Goal: Task Accomplishment & Management: Manage account settings

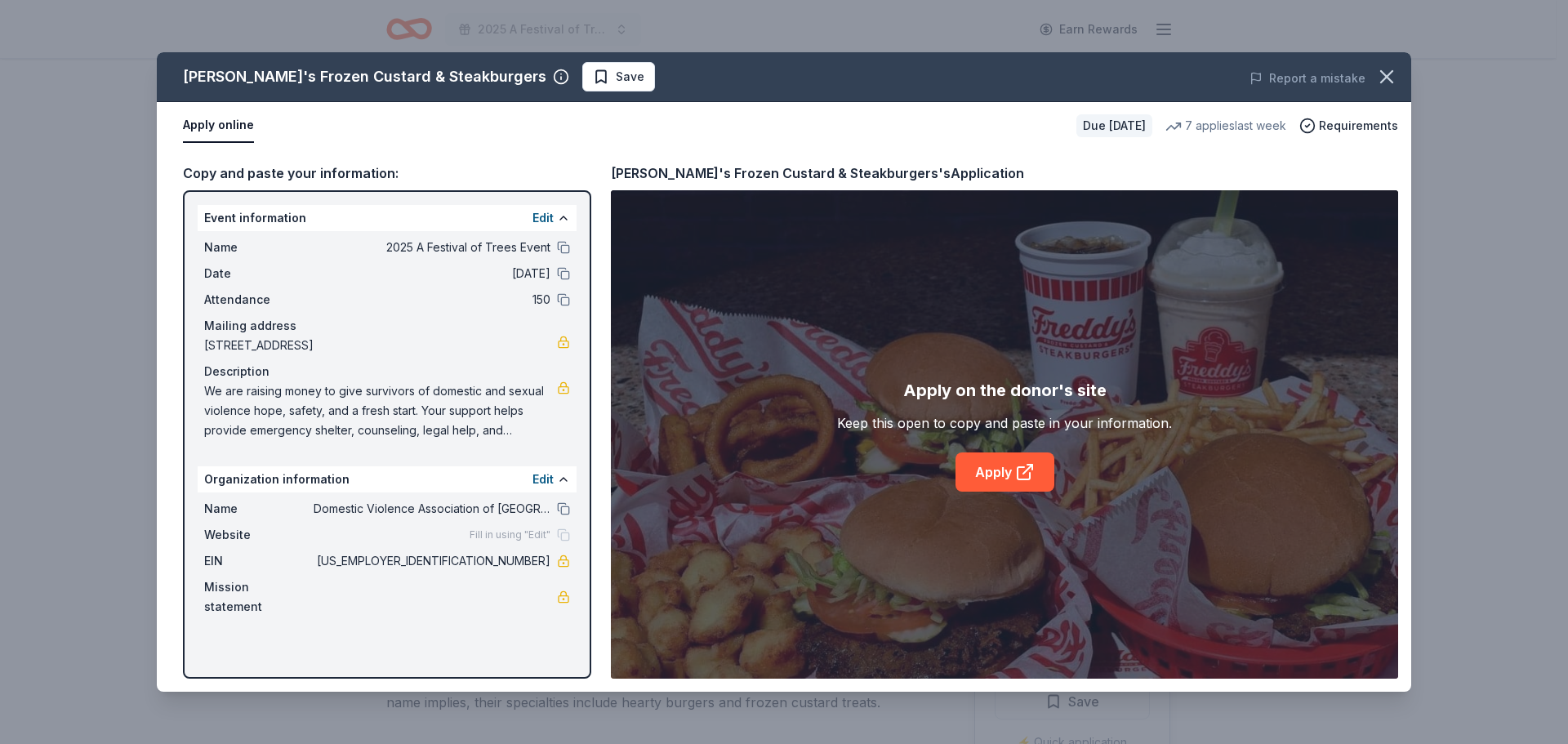
scroll to position [245, 0]
click at [1393, 79] on icon "button" at bounding box center [1387, 77] width 23 height 23
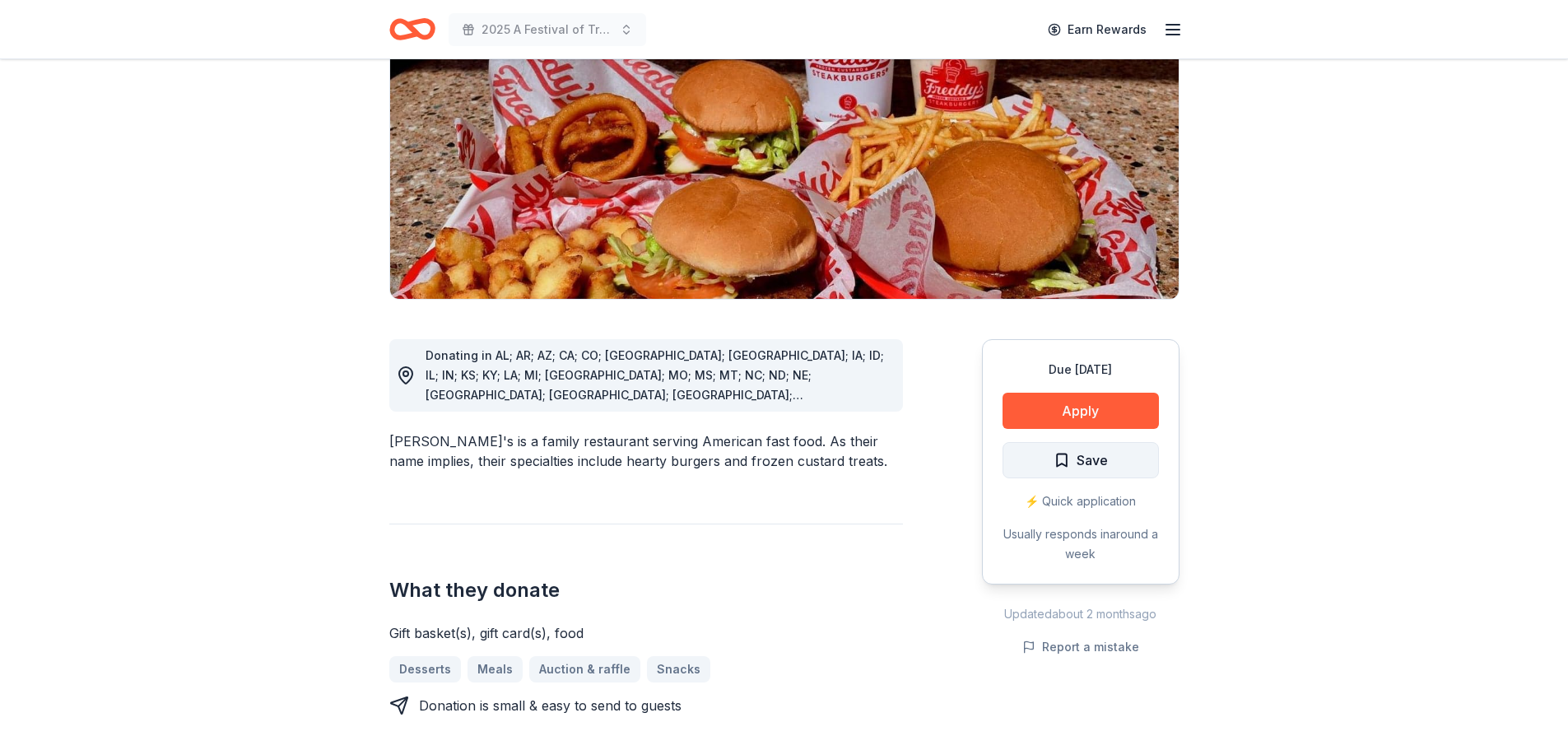
click at [1088, 450] on span "Save" at bounding box center [1092, 460] width 31 height 22
click at [1112, 414] on html "2025 A Festival of Trees Event Earn Rewards Due [DATE] Share Freddy's Frozen Cu…" at bounding box center [784, 128] width 1568 height 750
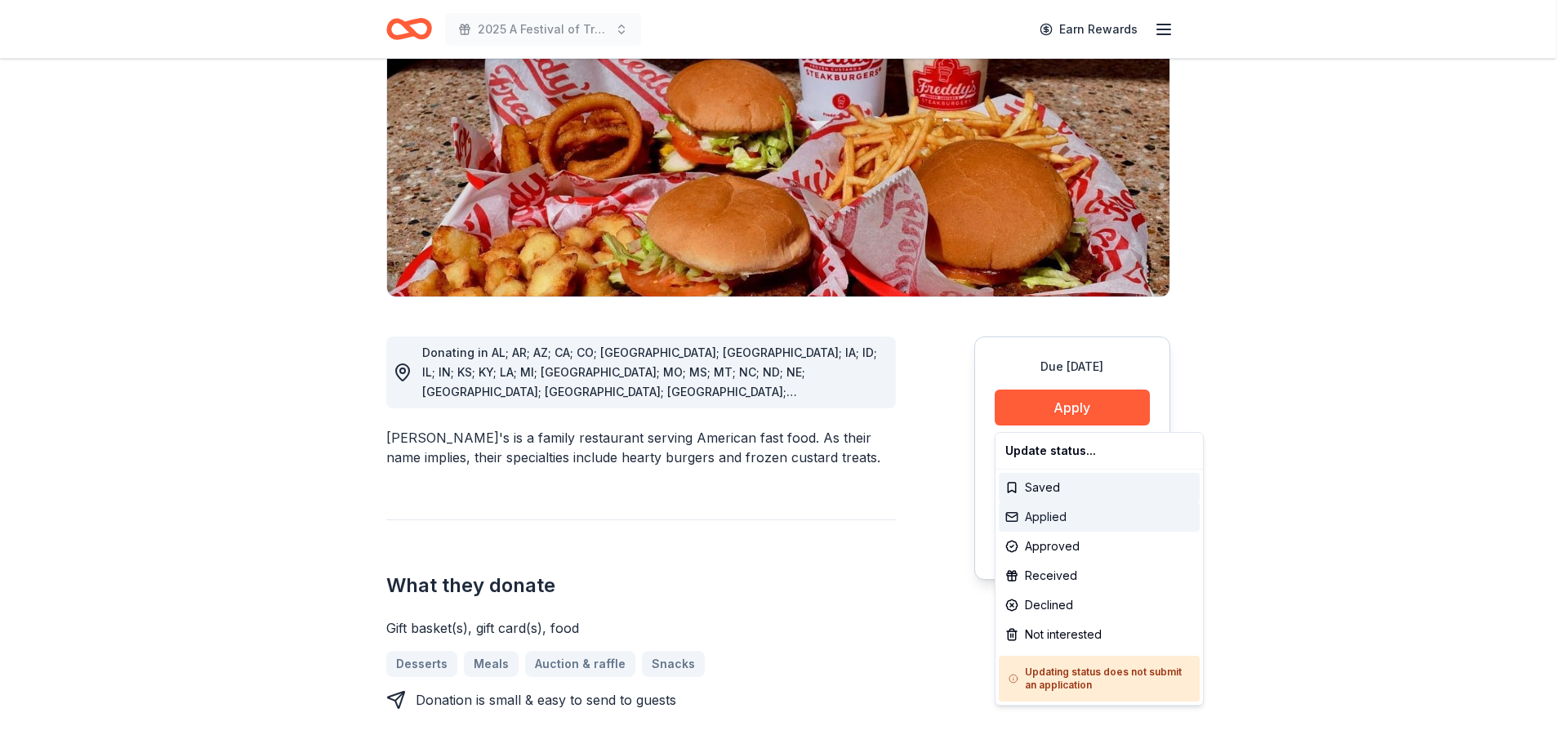
click at [1061, 517] on div "Applied" at bounding box center [1099, 517] width 201 height 29
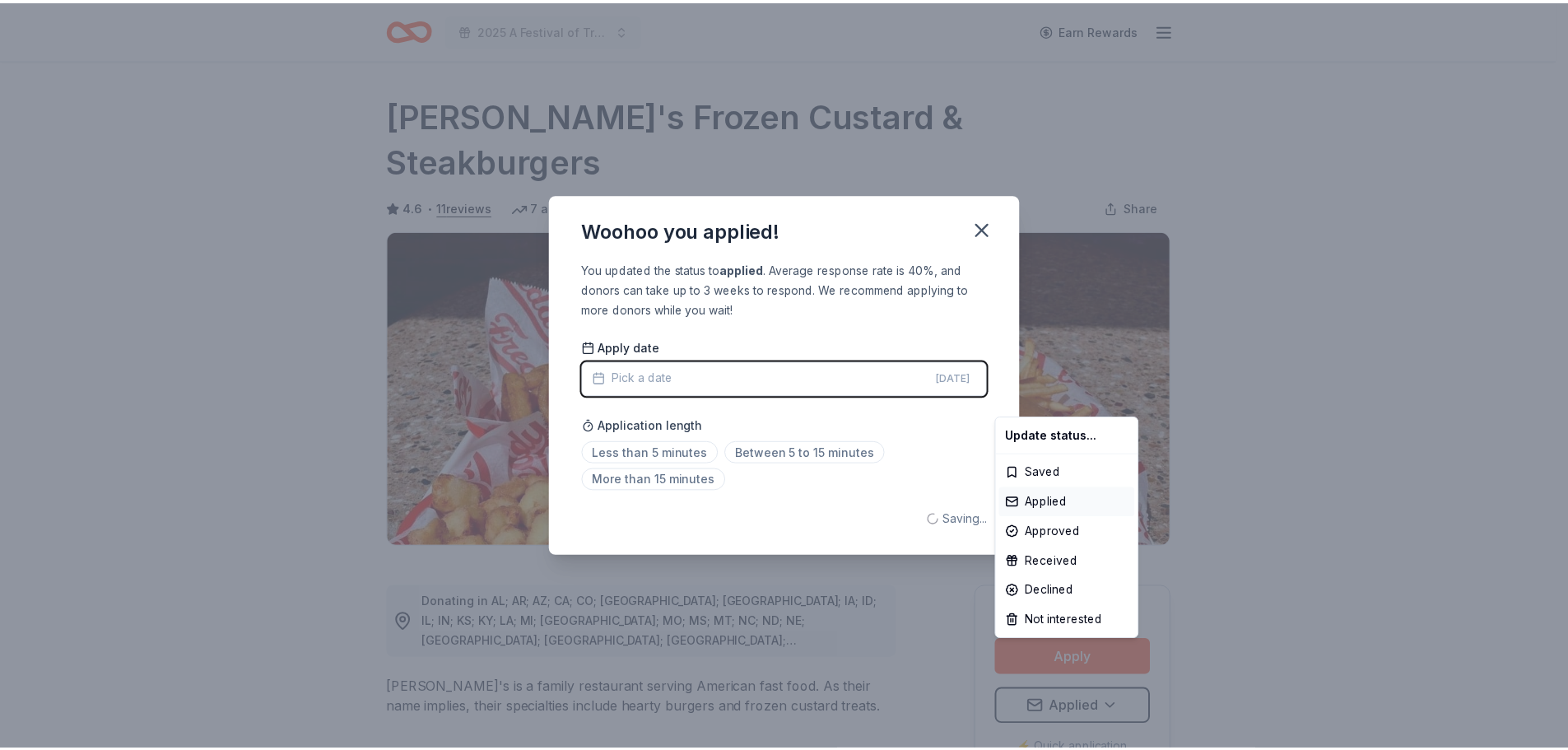
scroll to position [0, 0]
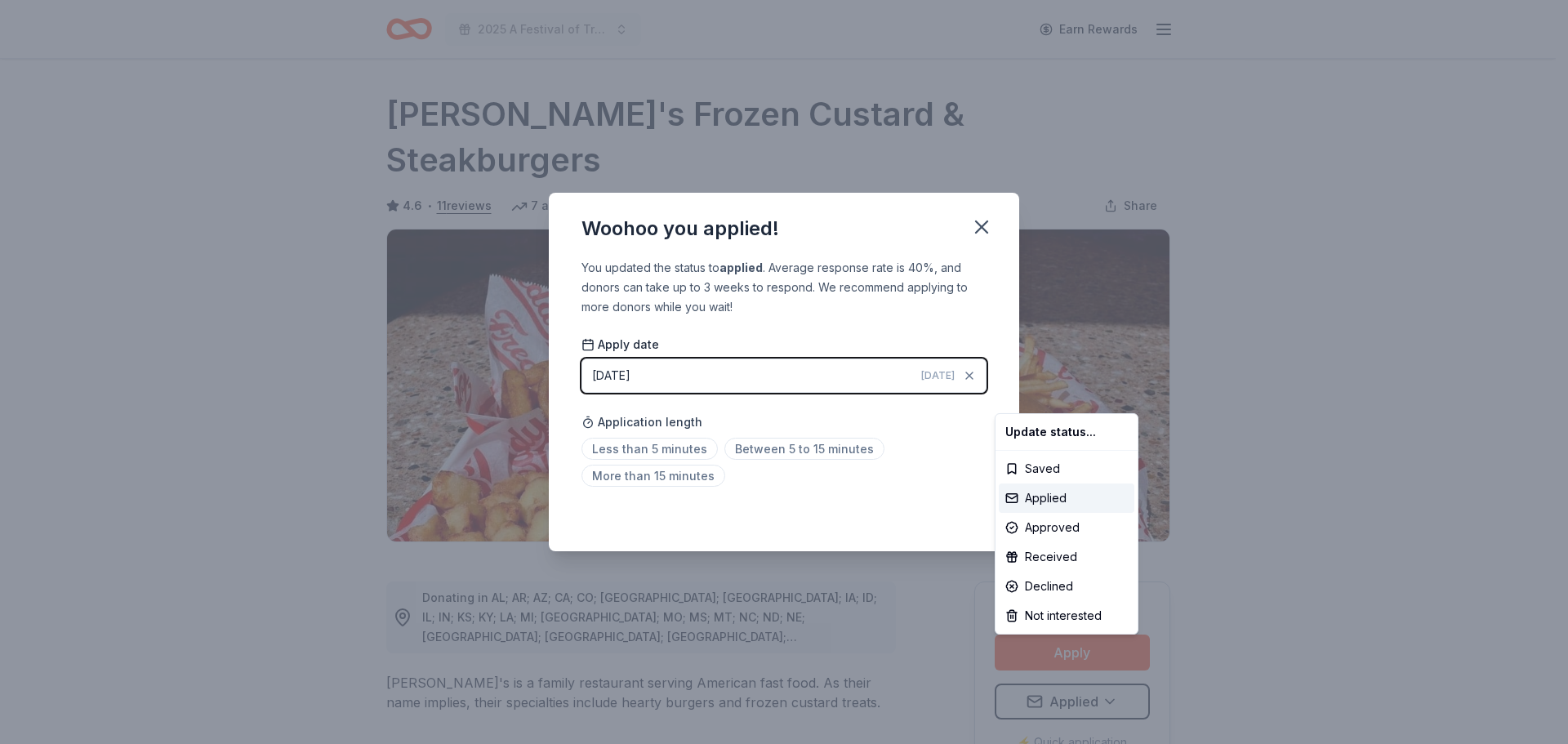
click at [980, 228] on html "2025 A Festival of Trees Event Earn Rewards Due [DATE] Share Freddy's Frozen Cu…" at bounding box center [784, 372] width 1568 height 744
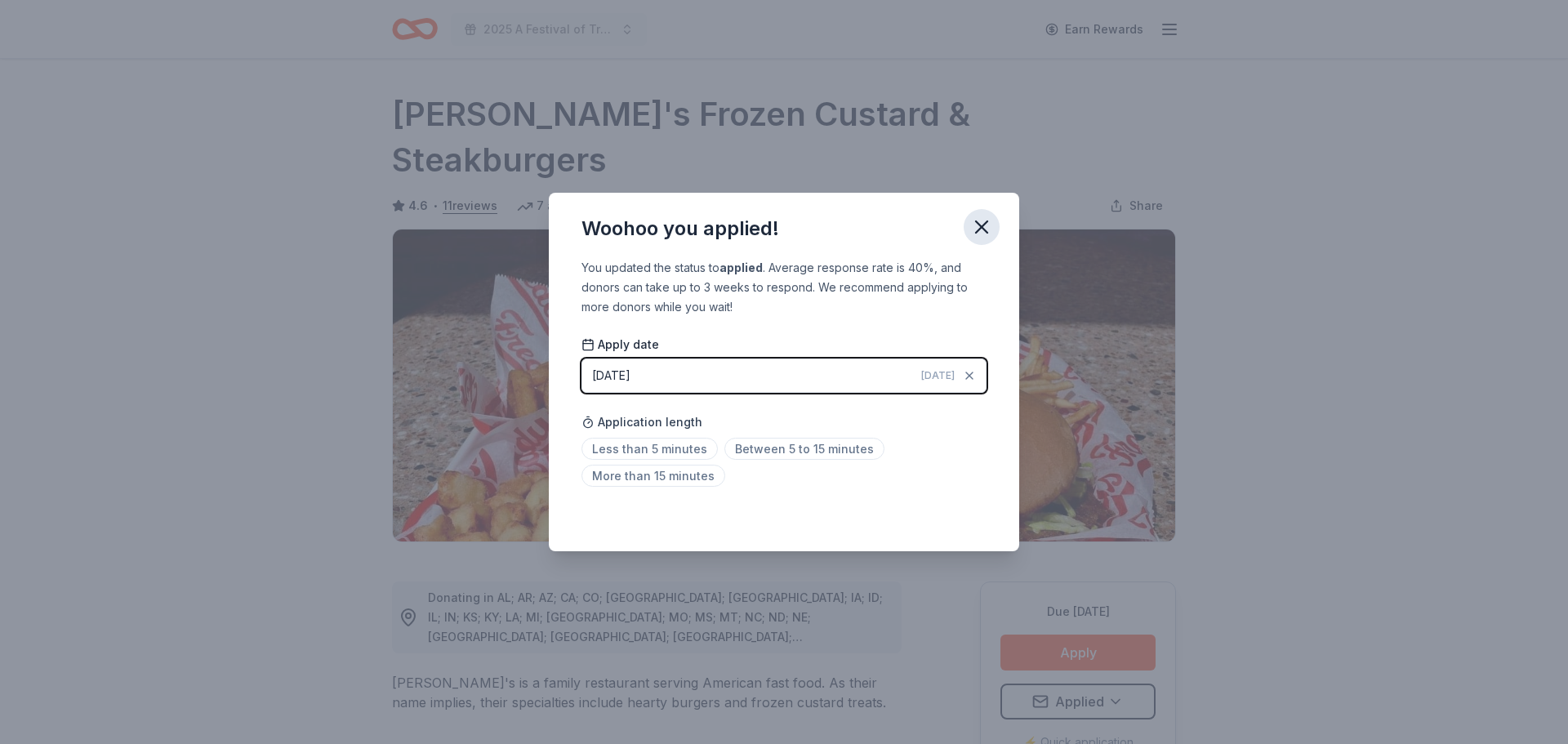
click at [976, 227] on icon "button" at bounding box center [982, 227] width 23 height 23
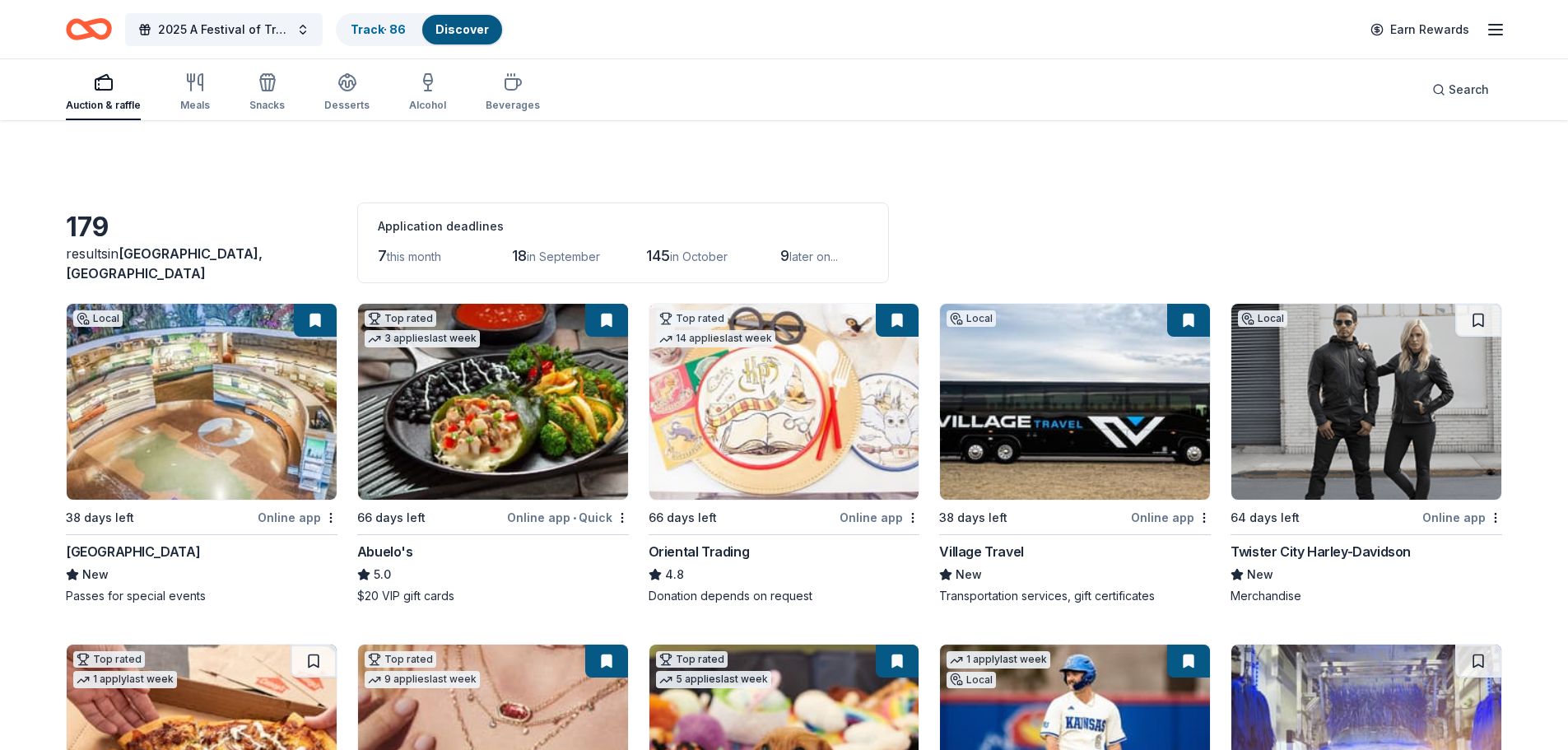
scroll to position [1399, 0]
